Goal: Task Accomplishment & Management: Use online tool/utility

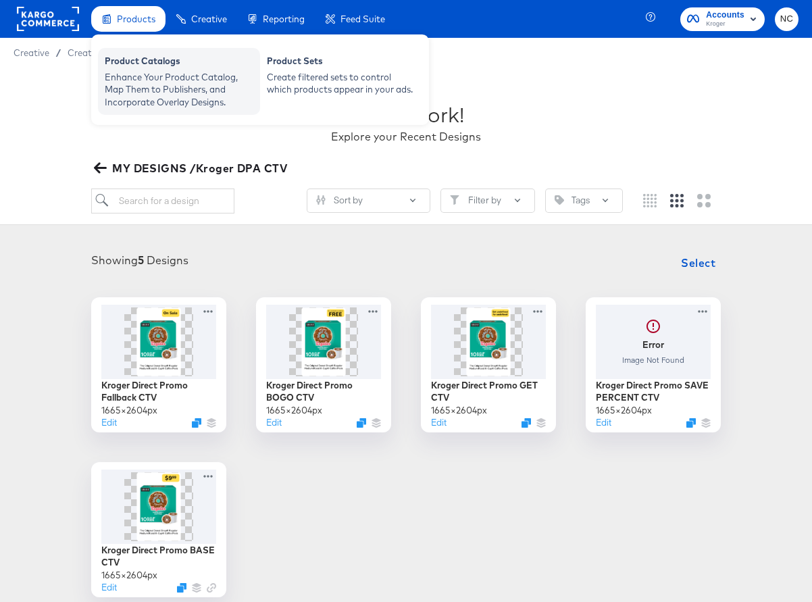
click at [147, 75] on div "Enhance Your Product Catalog, Map Them to Publishers, and Incorporate Overlay D…" at bounding box center [179, 90] width 149 height 38
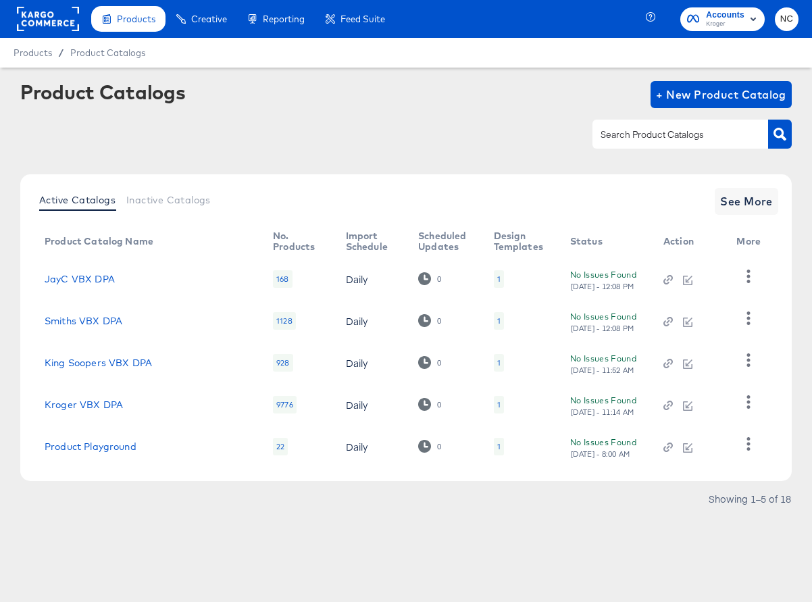
click at [494, 403] on div "1" at bounding box center [499, 405] width 10 height 18
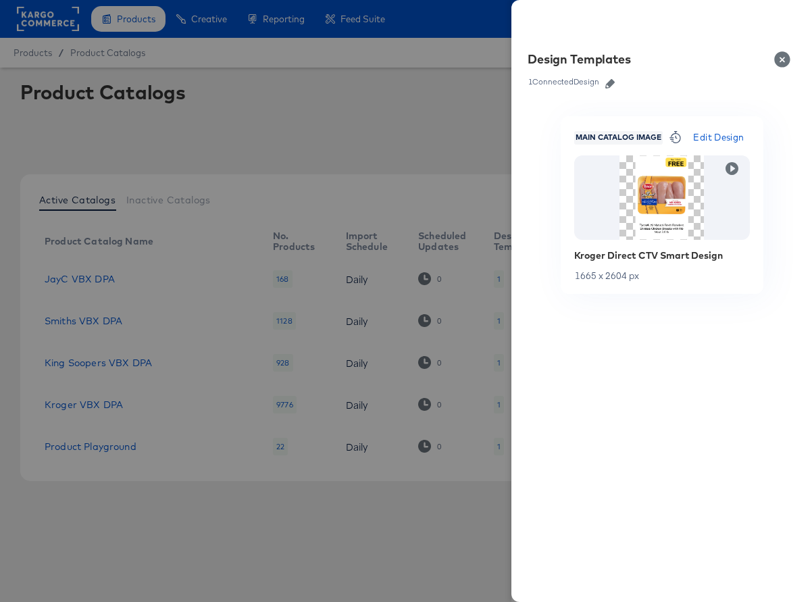
click at [445, 126] on div at bounding box center [406, 301] width 812 height 602
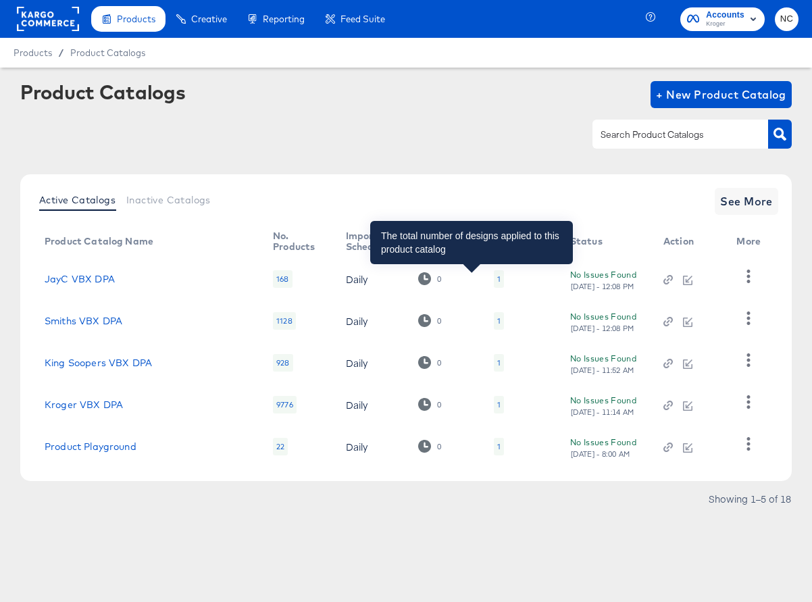
click at [497, 278] on div "1" at bounding box center [498, 279] width 3 height 11
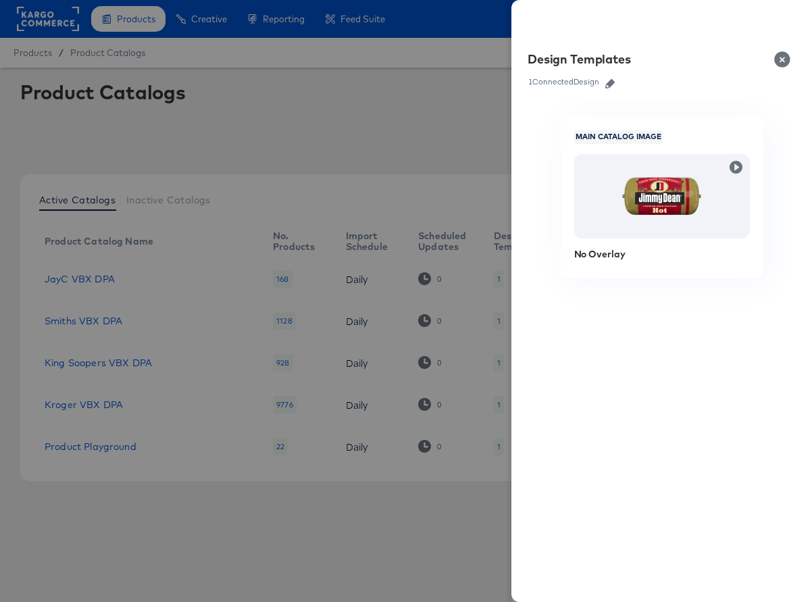
click at [612, 84] on icon "button" at bounding box center [609, 83] width 9 height 9
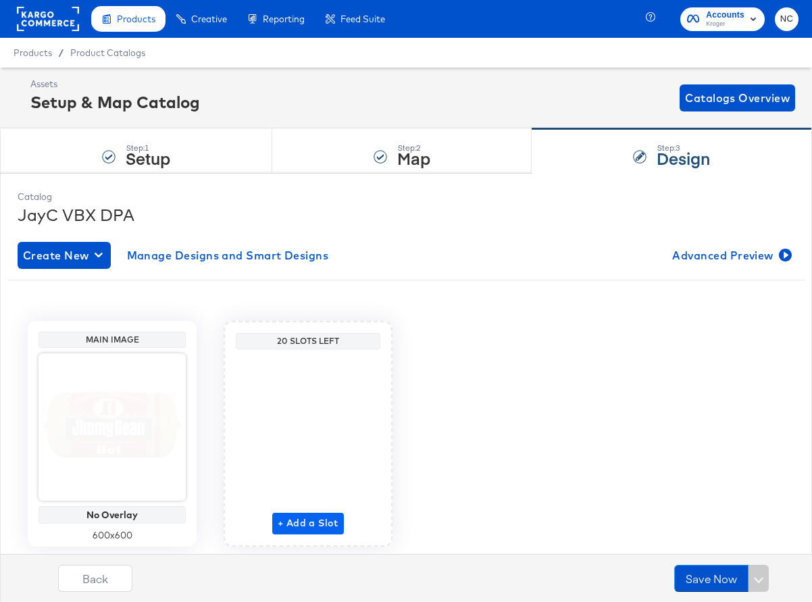
scroll to position [24, 0]
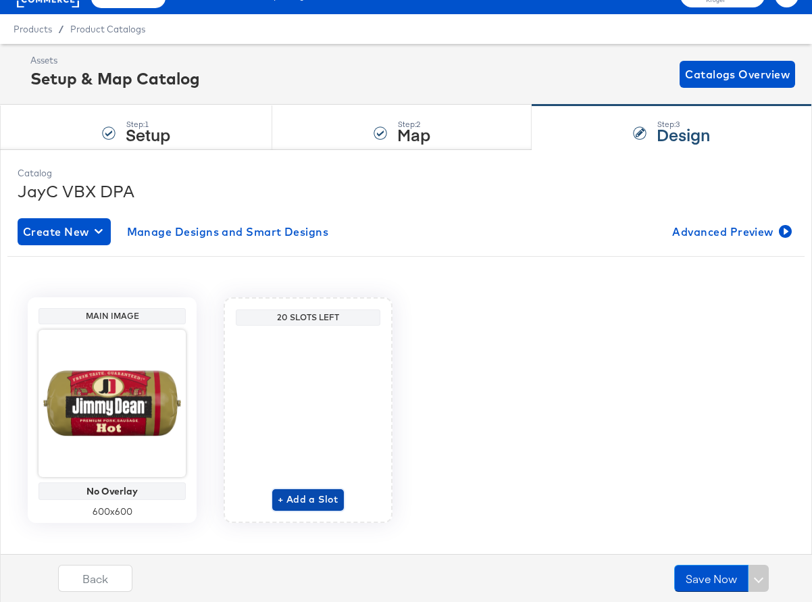
click at [314, 501] on span "+ Add a Slot" at bounding box center [308, 499] width 61 height 17
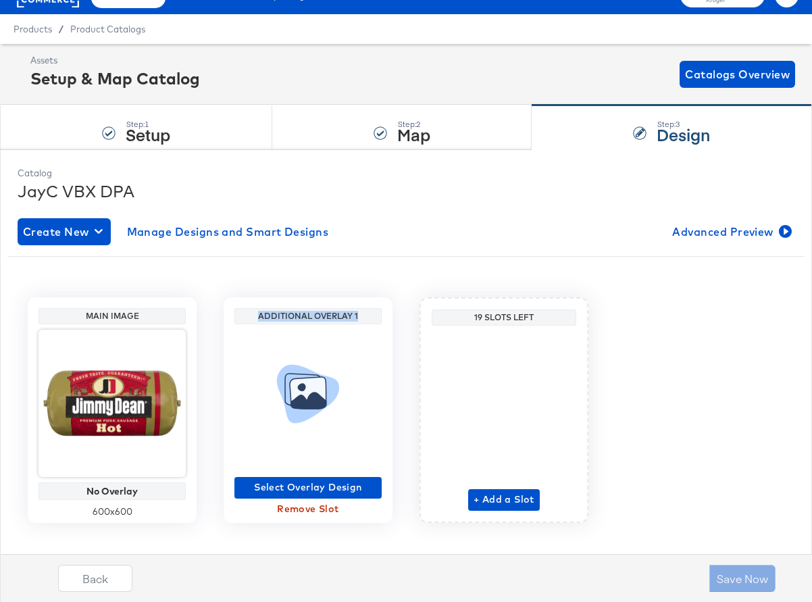
drag, startPoint x: 259, startPoint y: 316, endPoint x: 368, endPoint y: 316, distance: 108.8
click at [368, 316] on div "Additional Overlay 1" at bounding box center [308, 316] width 141 height 11
click at [362, 314] on div "Additional Overlay 1" at bounding box center [308, 316] width 141 height 11
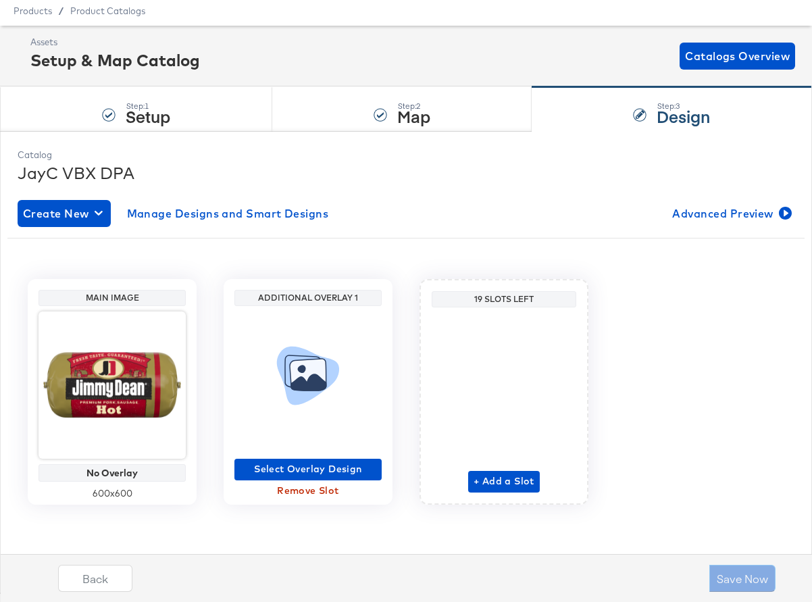
scroll to position [0, 0]
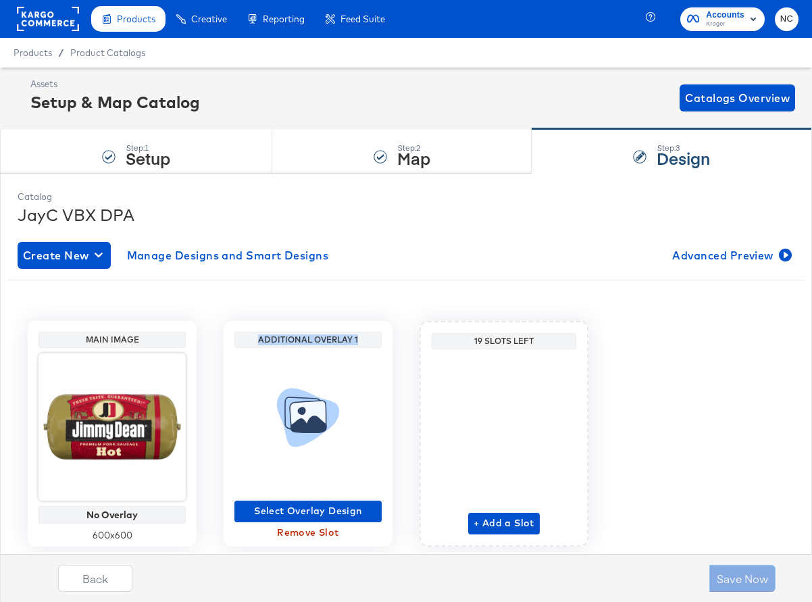
drag, startPoint x: 363, startPoint y: 338, endPoint x: 255, endPoint y: 338, distance: 107.4
click at [255, 338] on div "Additional Overlay 1" at bounding box center [308, 339] width 141 height 11
